Goal: Task Accomplishment & Management: Manage account settings

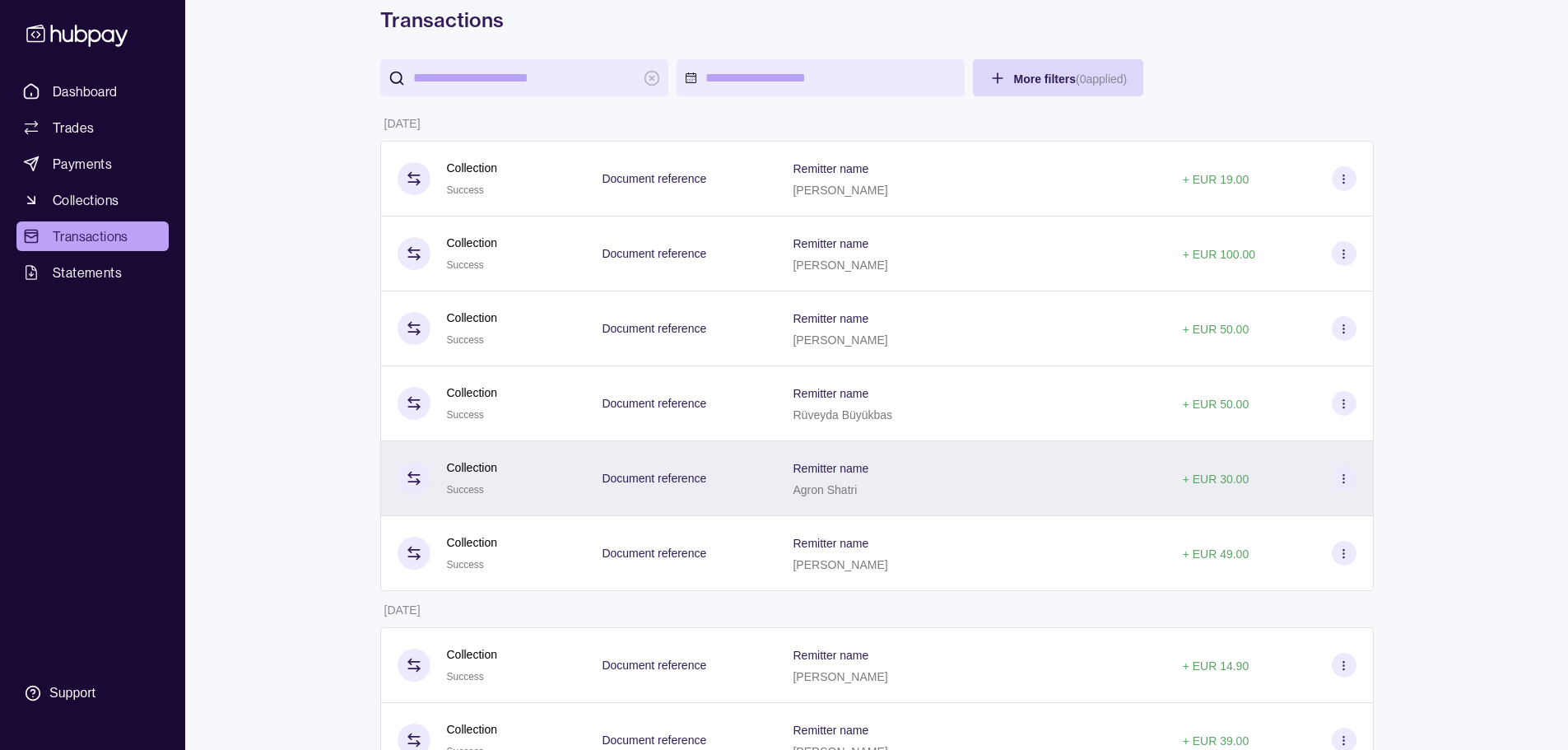
scroll to position [83, 0]
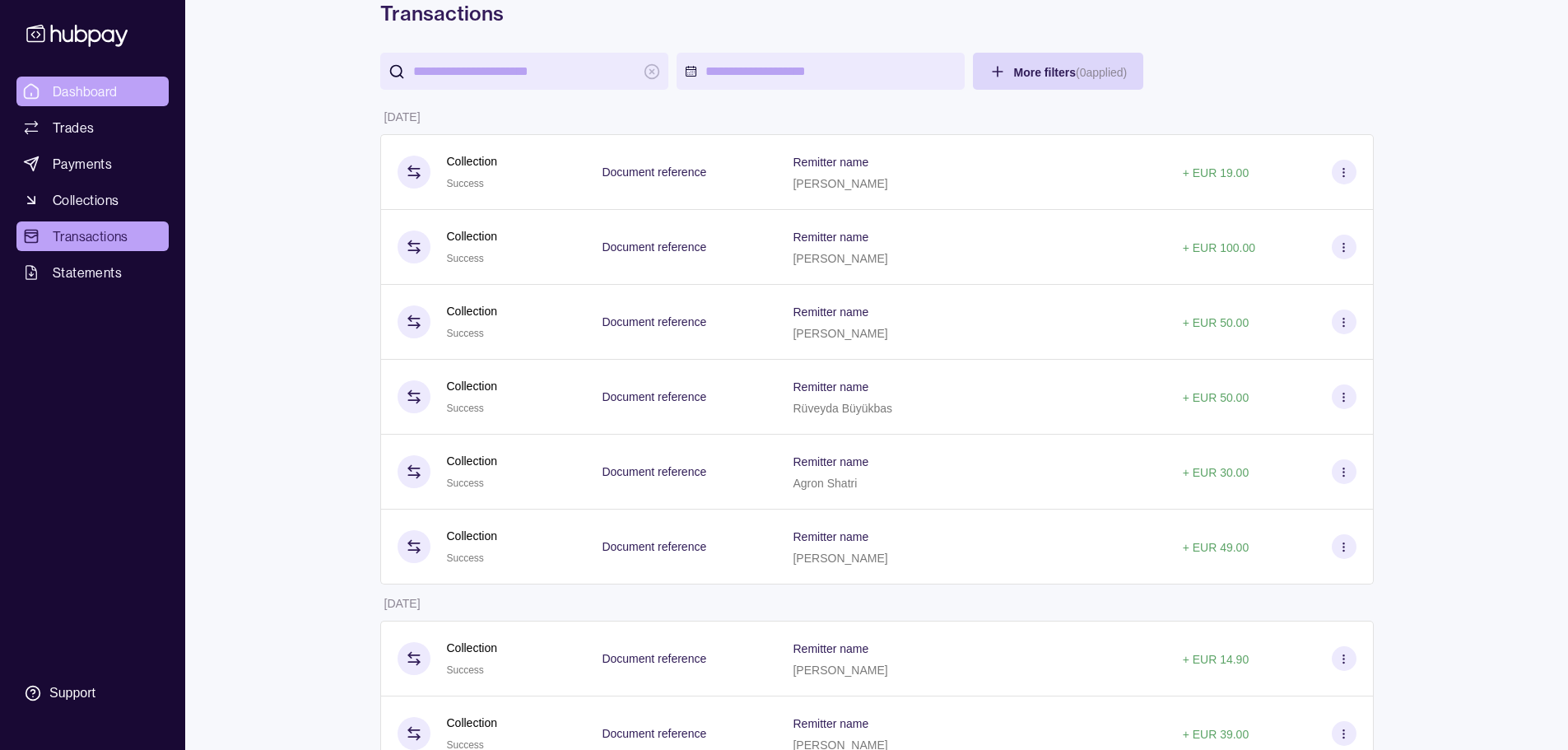
click at [62, 85] on span "Dashboard" at bounding box center [85, 92] width 65 height 20
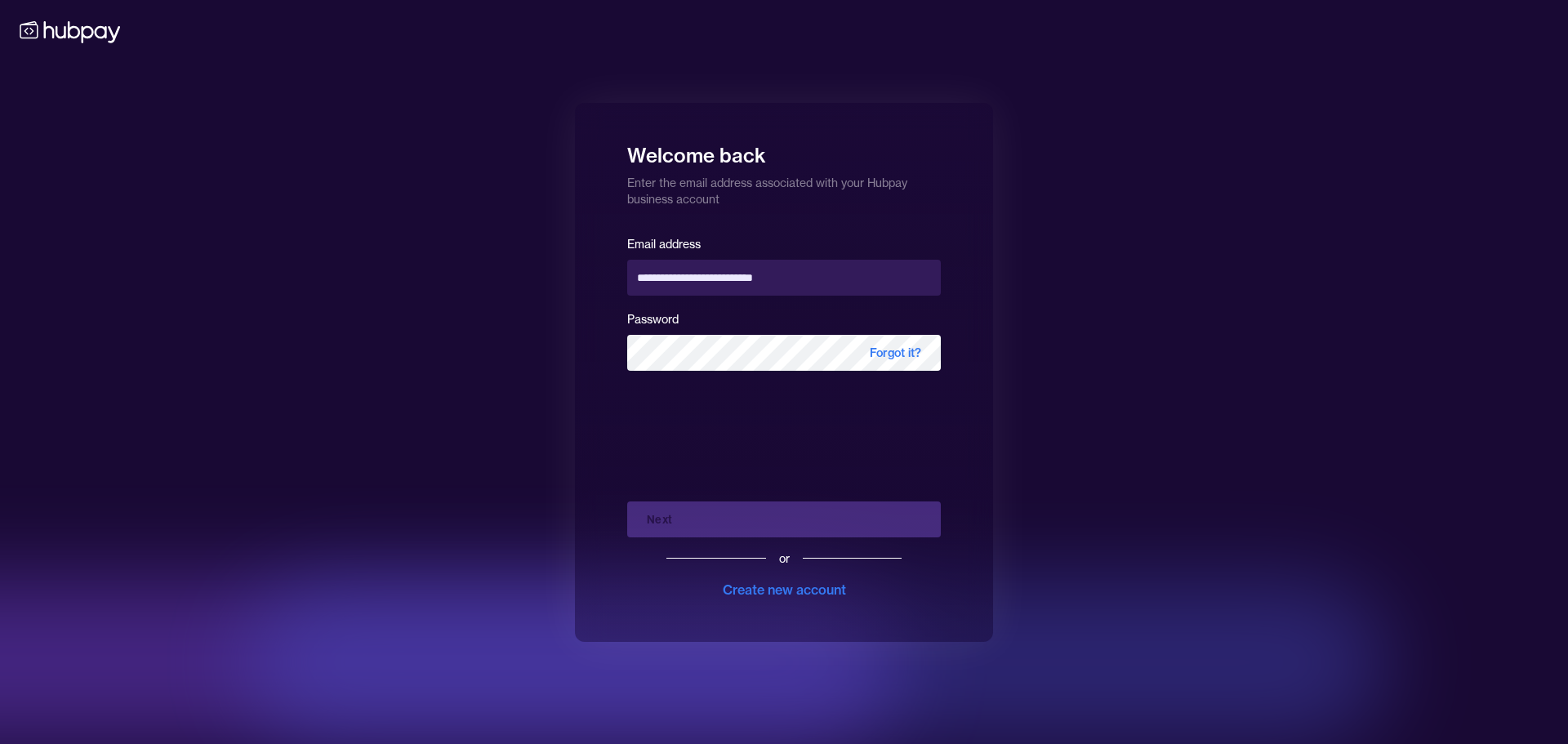
click at [689, 515] on div "Next or Create new account" at bounding box center [784, 543] width 314 height 111
click at [657, 618] on div "**********" at bounding box center [784, 372] width 418 height 539
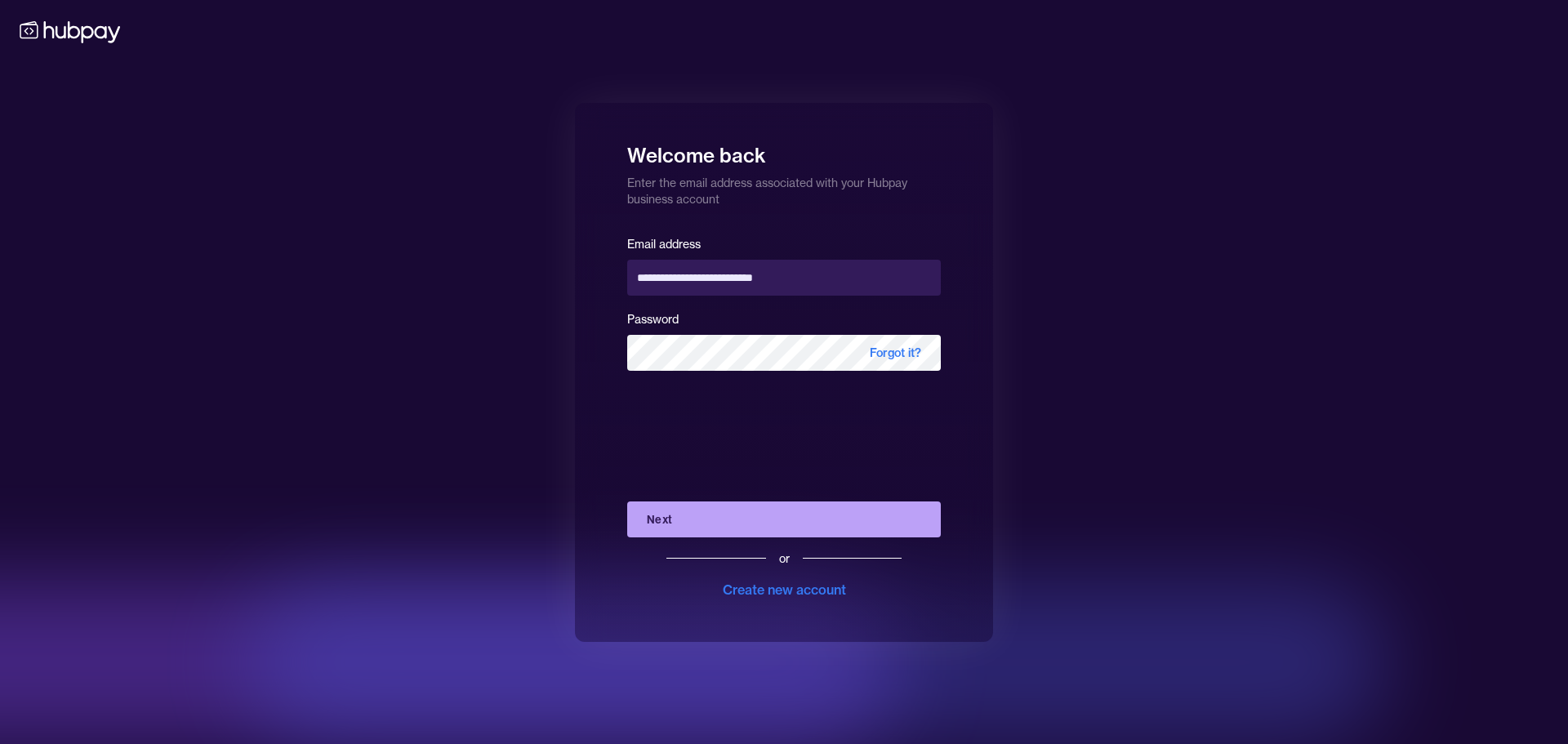
drag, startPoint x: 376, startPoint y: 375, endPoint x: 393, endPoint y: 398, distance: 28.6
click at [378, 378] on div "**********" at bounding box center [784, 372] width 1568 height 744
click at [670, 518] on button "Next" at bounding box center [784, 519] width 314 height 36
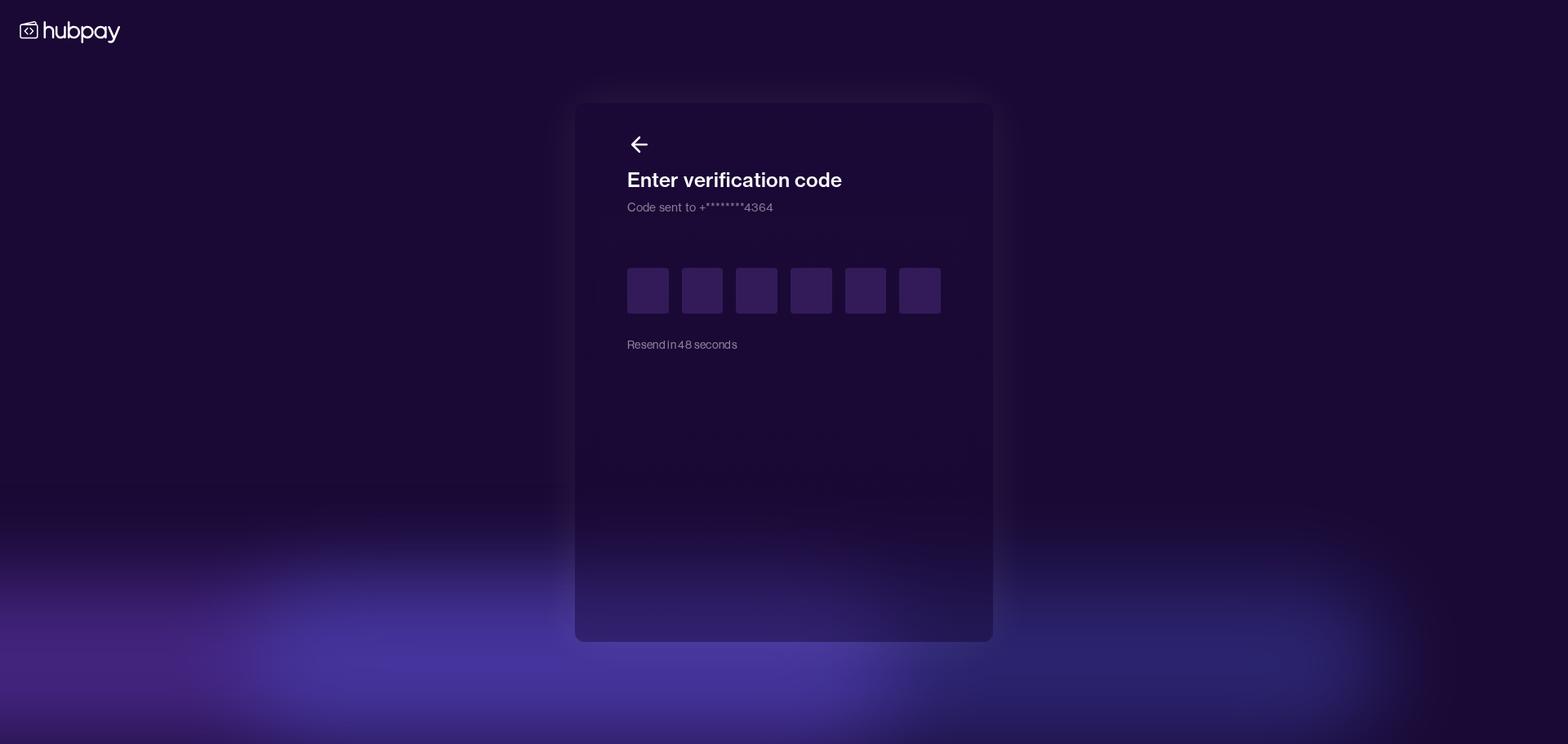
click at [657, 295] on input "text" at bounding box center [648, 290] width 41 height 46
type input "*"
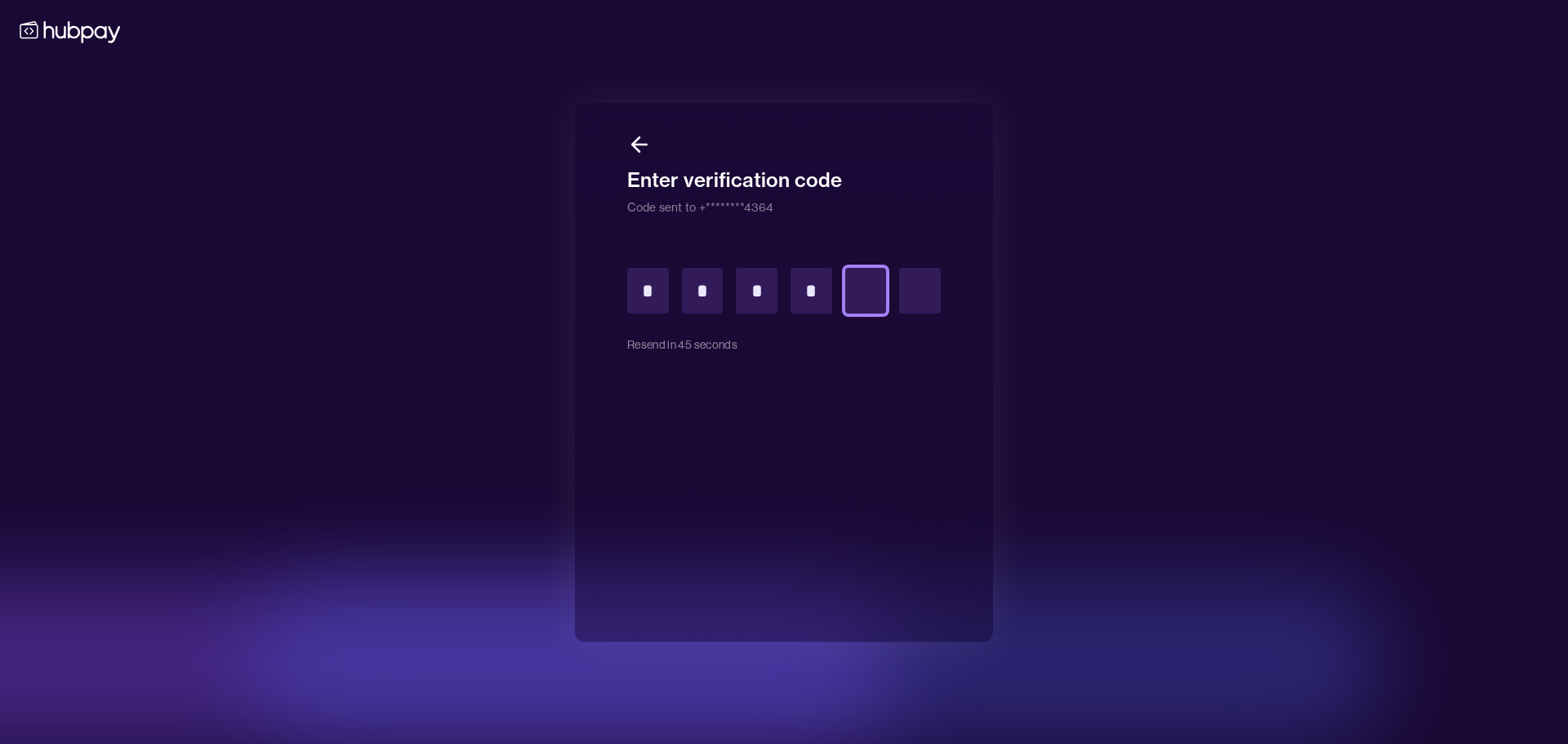
type input "*"
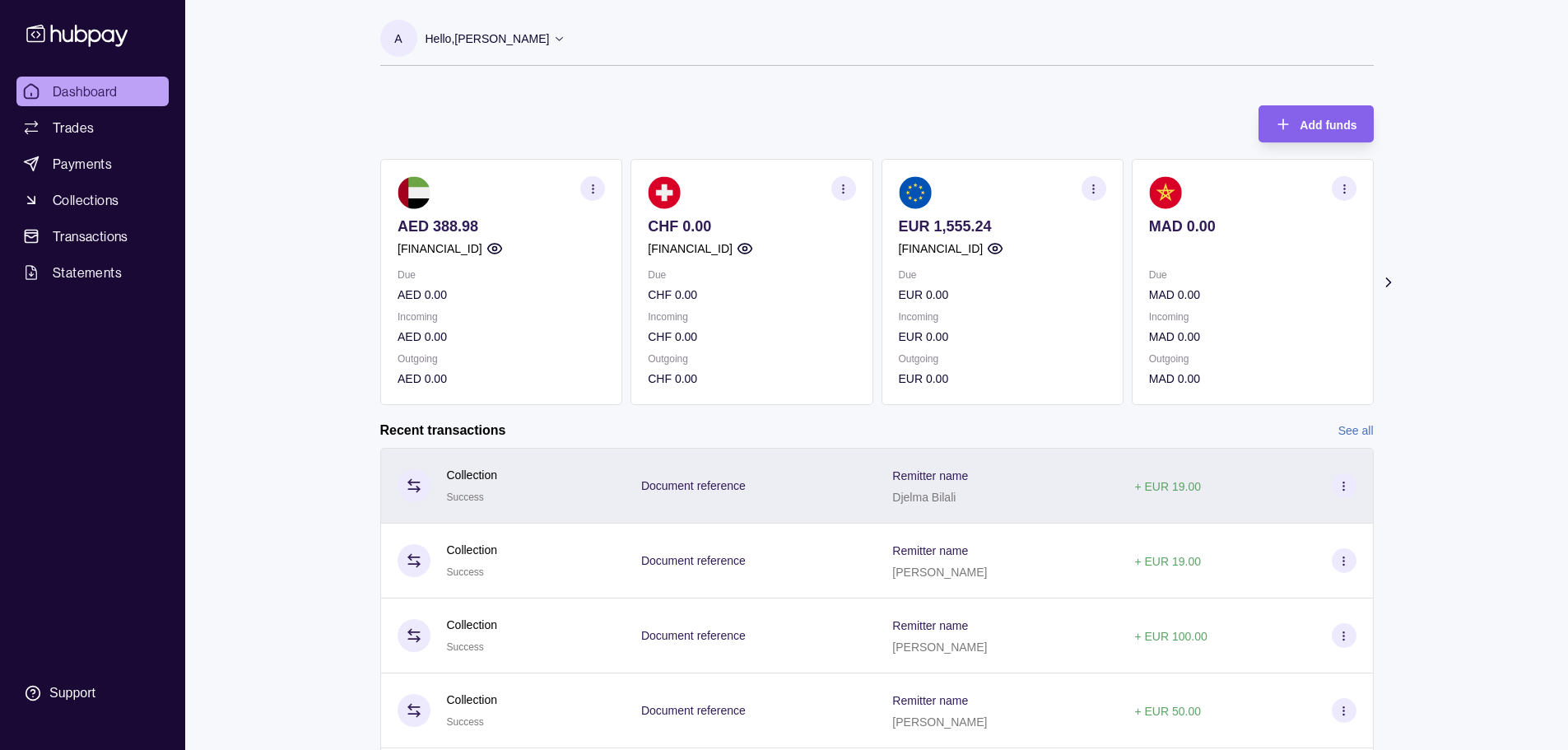
click at [905, 499] on p "Djelma Bilali" at bounding box center [924, 497] width 64 height 13
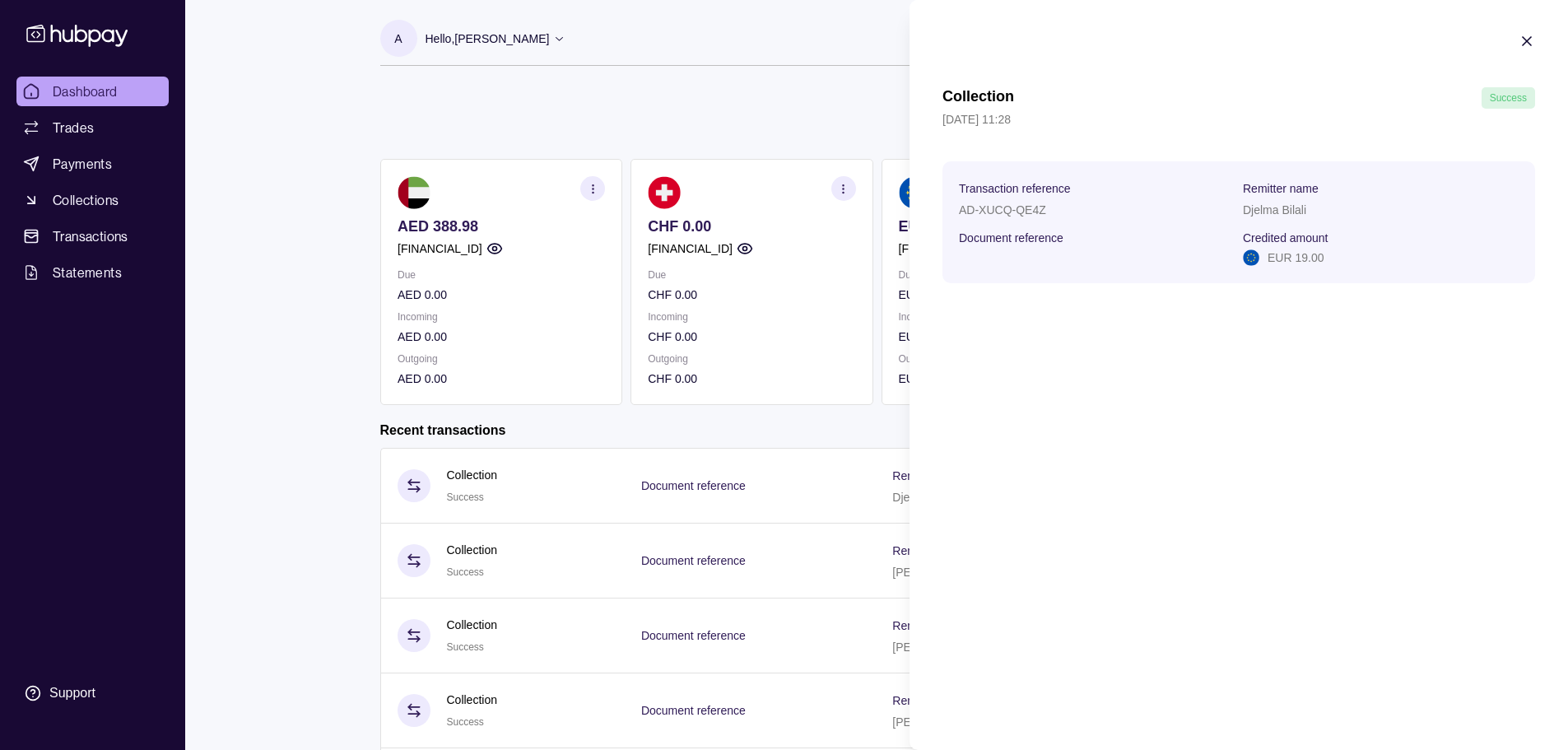
click at [1304, 202] on div "Djelma Bilali" at bounding box center [1381, 209] width 276 height 20
click at [1292, 211] on p "Djelma Bilali" at bounding box center [1275, 210] width 64 height 13
copy p "Djelma Bilali"
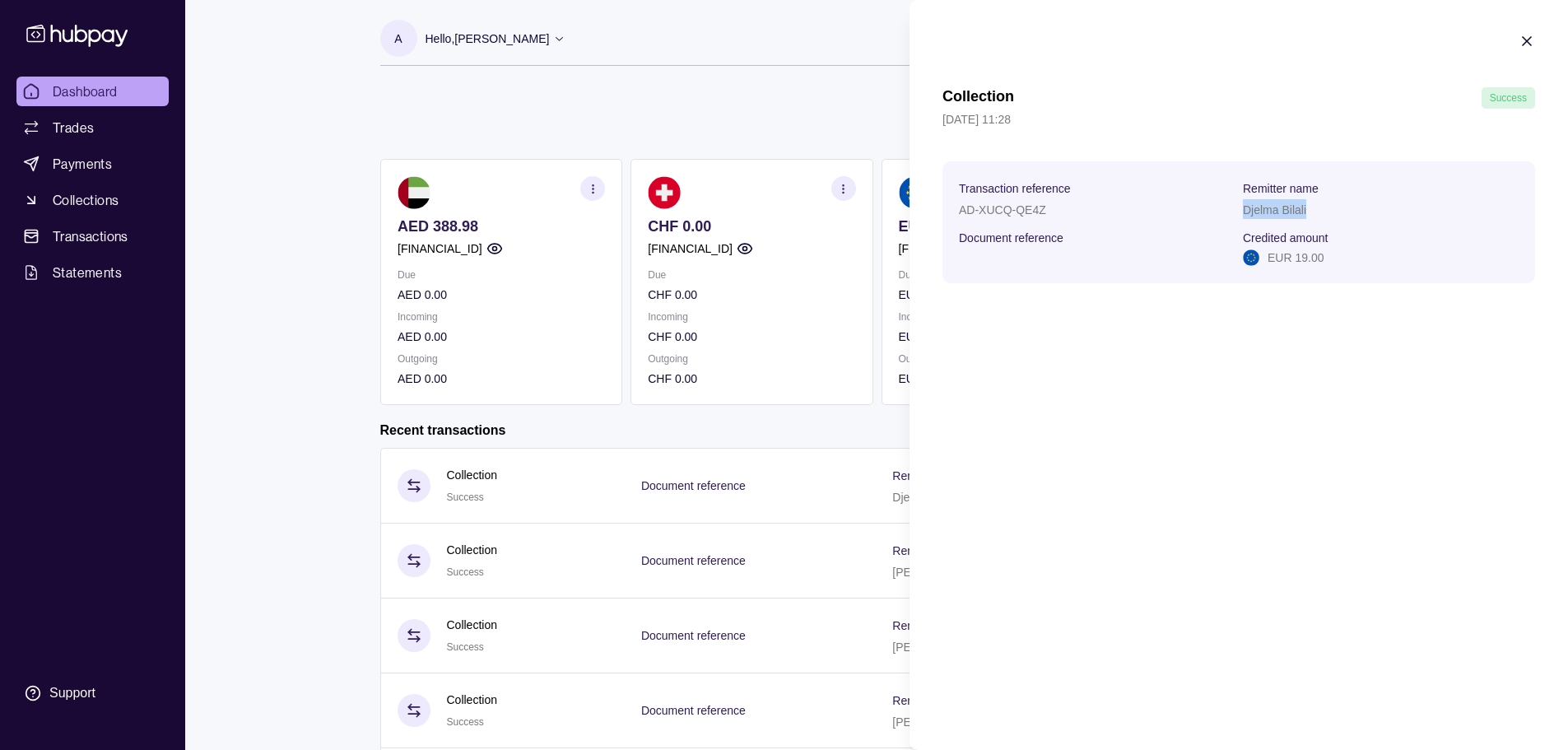
drag, startPoint x: 255, startPoint y: 0, endPoint x: 459, endPoint y: 4, distance: 204.0
click at [459, 4] on html "Dashboard Trades Payments Collections Transactions Statements Support A Hello, …" at bounding box center [784, 438] width 1568 height 875
